Goal: Find specific page/section

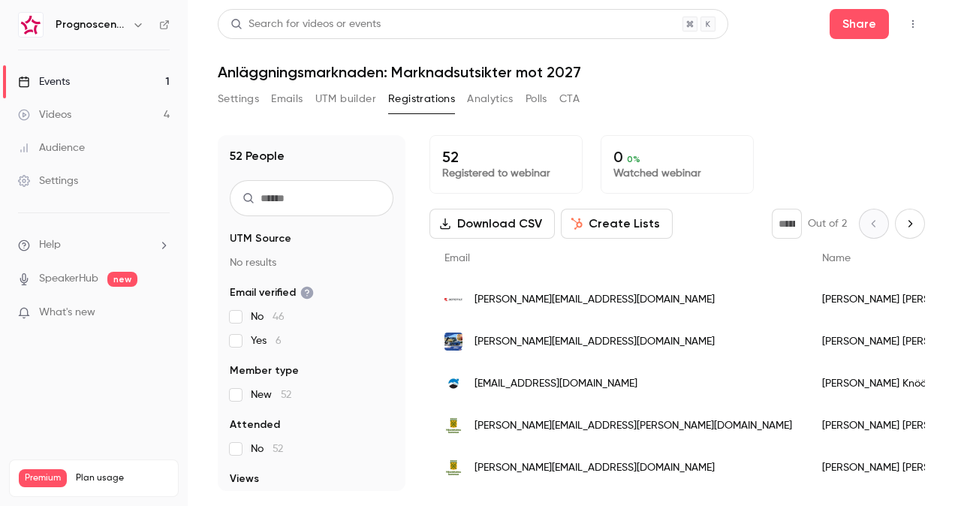
scroll to position [75, 0]
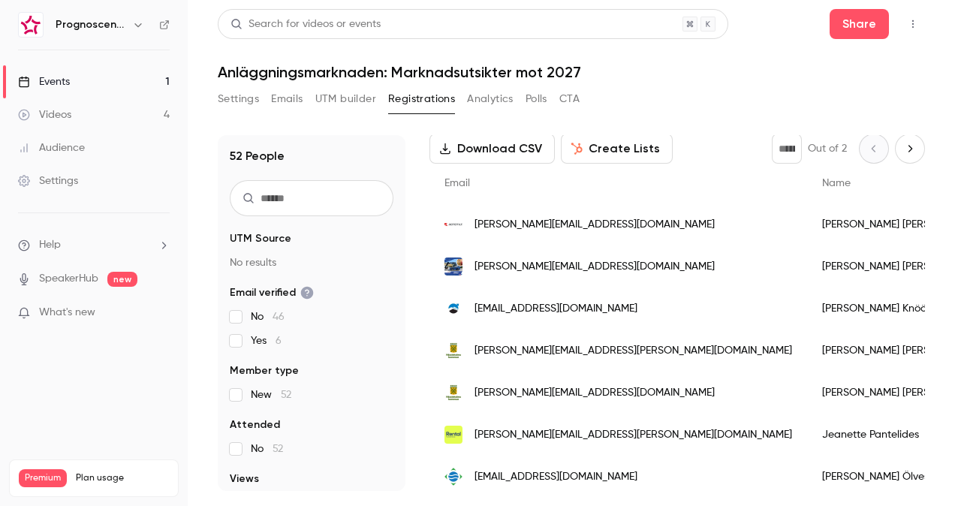
click at [569, 261] on span "[PERSON_NAME][EMAIL_ADDRESS][DOMAIN_NAME]" at bounding box center [595, 267] width 240 height 16
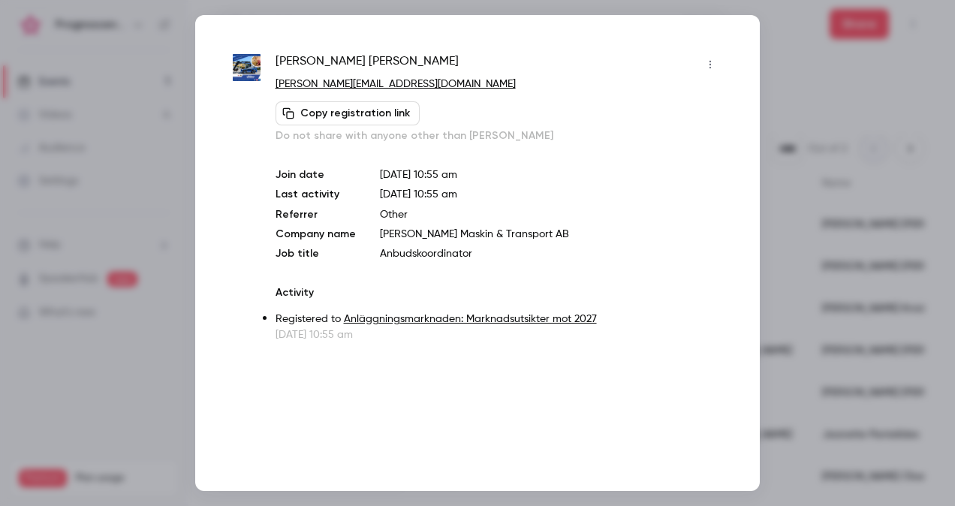
click at [782, 221] on div at bounding box center [477, 253] width 955 height 506
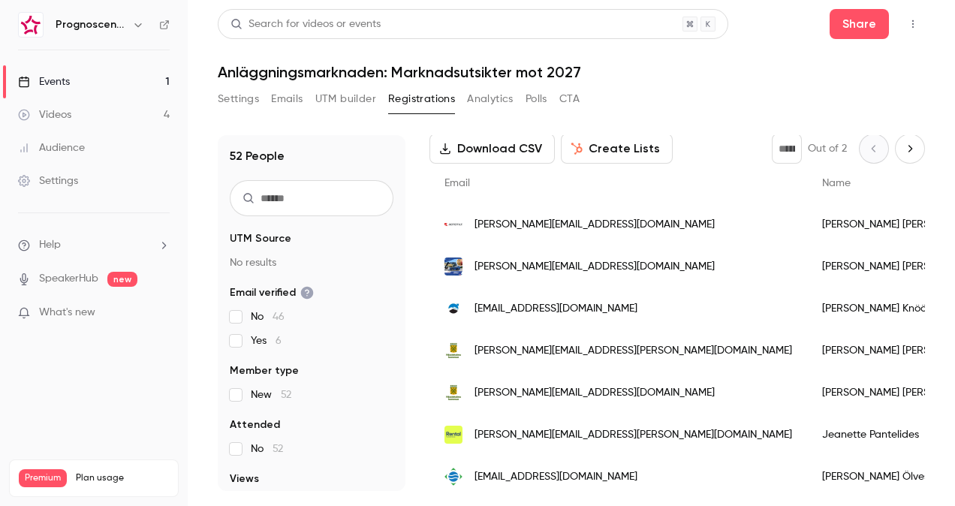
click at [593, 213] on div "markus.olofsson@rototilt.com" at bounding box center [619, 225] width 378 height 42
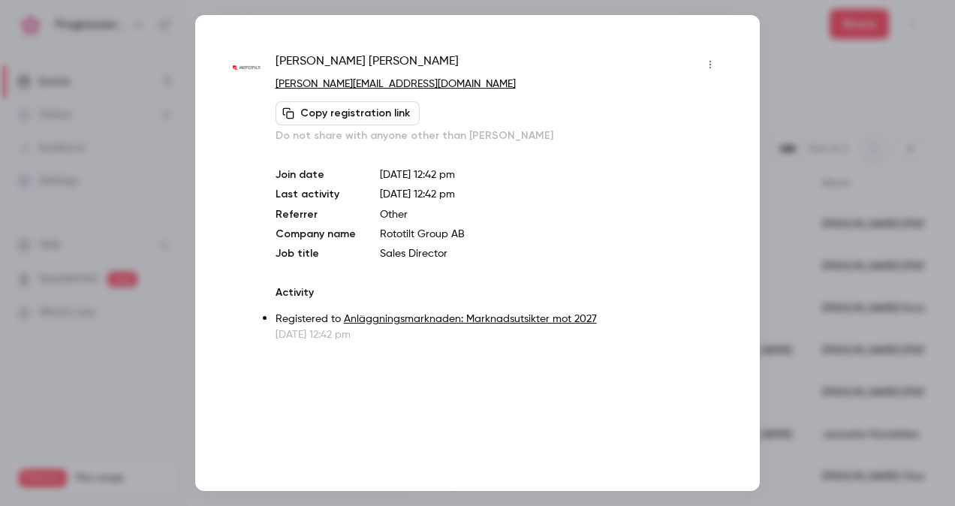
click at [798, 156] on div at bounding box center [477, 253] width 955 height 506
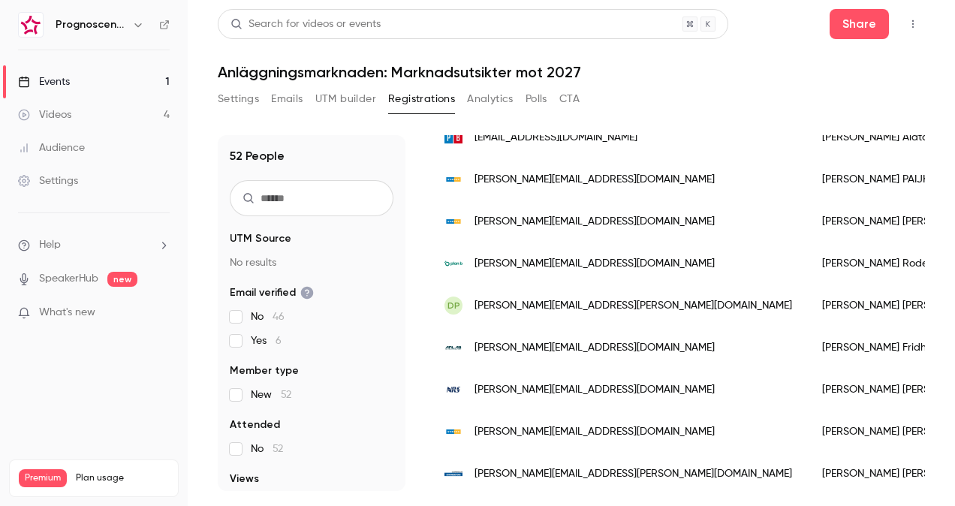
scroll to position [826, 0]
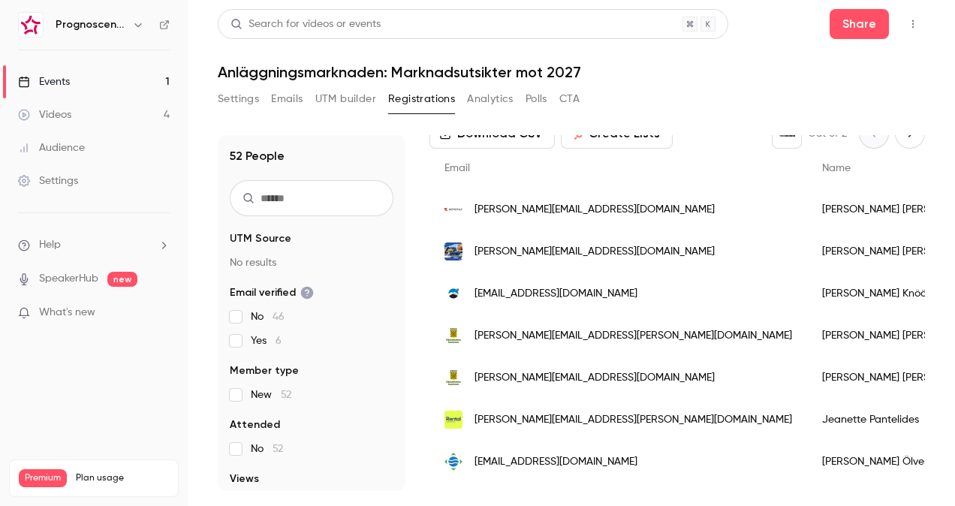
scroll to position [225, 0]
